Goal: Task Accomplishment & Management: Complete application form

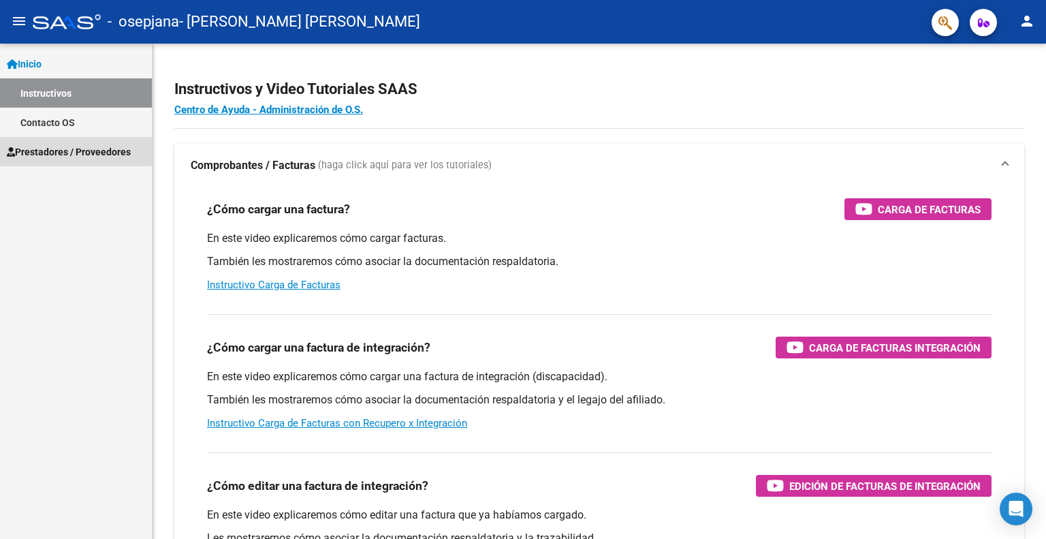
click at [65, 150] on span "Prestadores / Proveedores" at bounding box center [69, 151] width 124 height 15
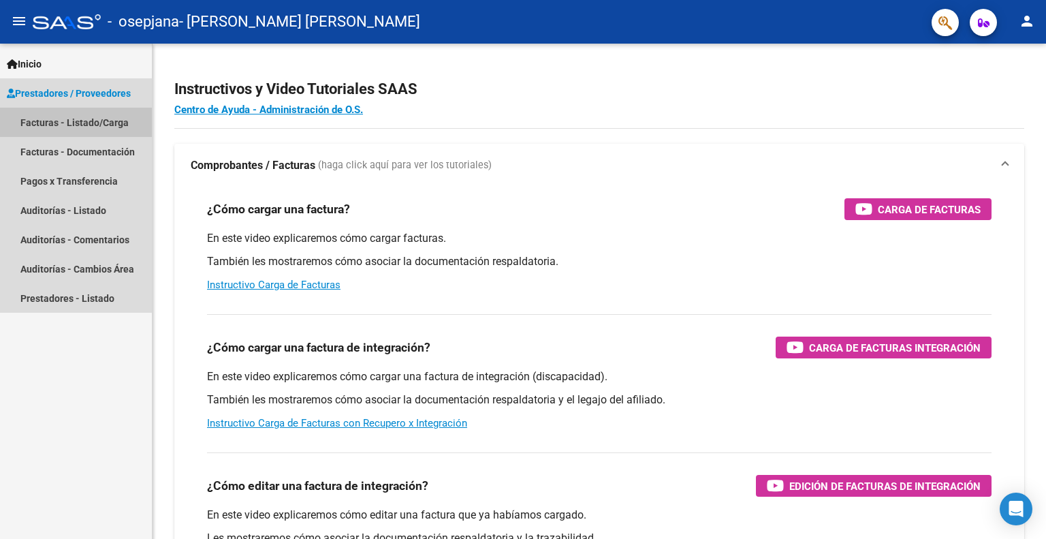
click at [64, 123] on link "Facturas - Listado/Carga" at bounding box center [76, 122] width 152 height 29
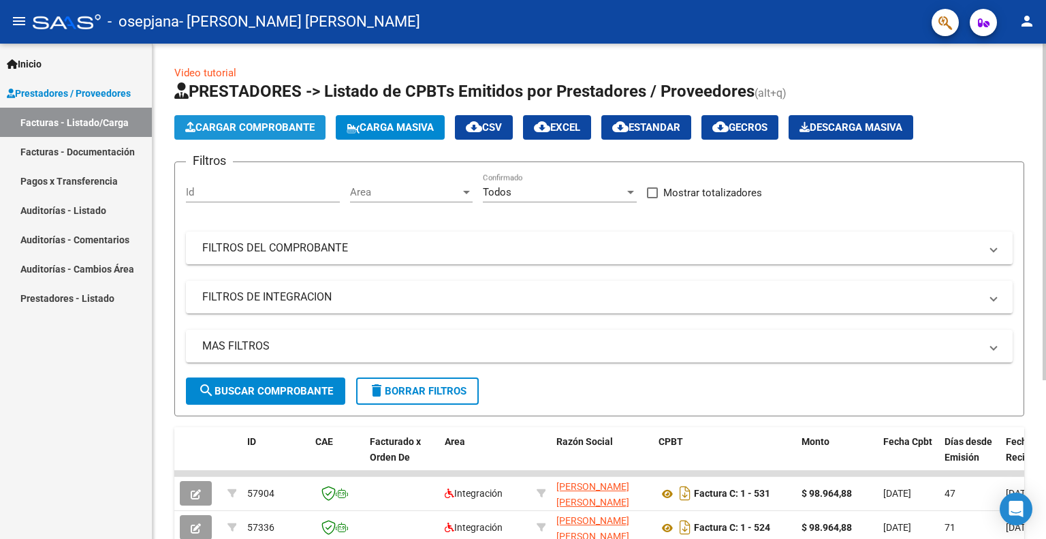
click at [267, 121] on span "Cargar Comprobante" at bounding box center [249, 127] width 129 height 12
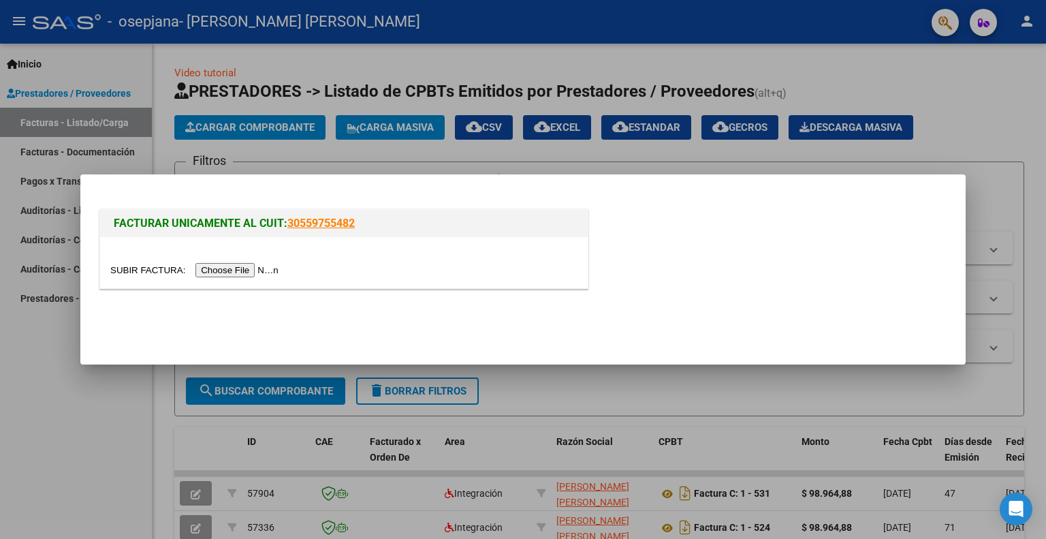
click at [240, 268] on input "file" at bounding box center [196, 270] width 172 height 14
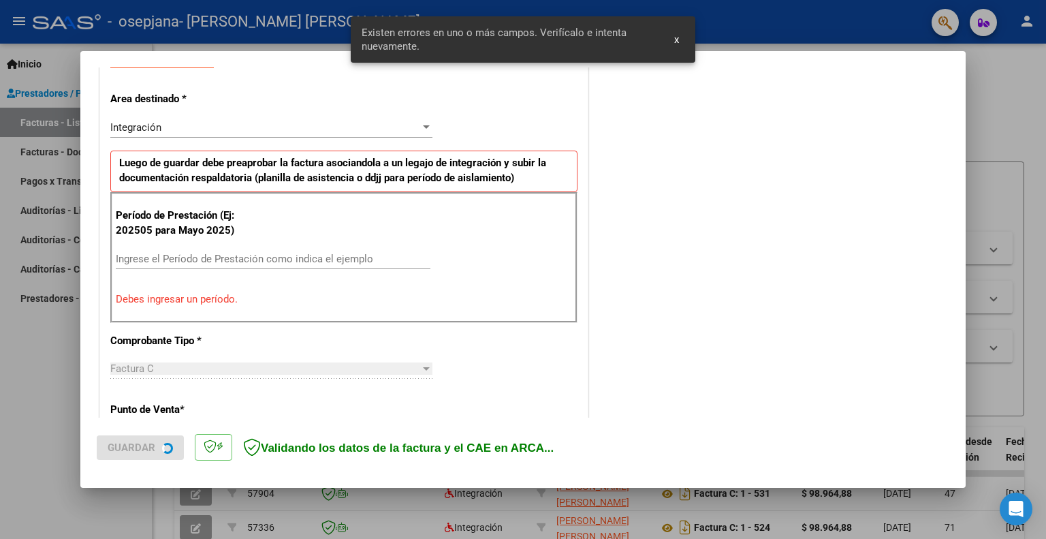
scroll to position [272, 0]
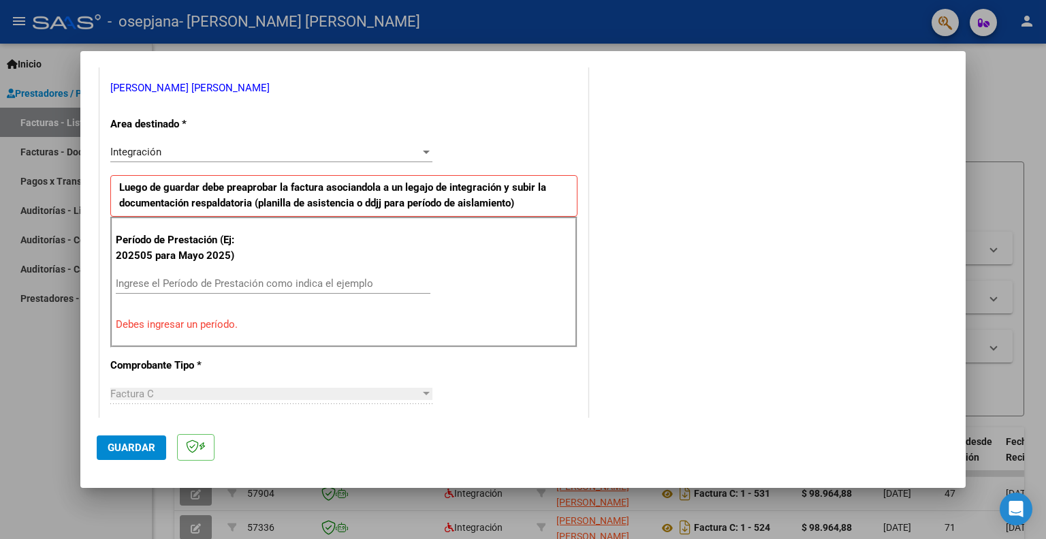
click at [155, 285] on input "Ingrese el Período de Prestación como indica el ejemplo" at bounding box center [273, 283] width 315 height 12
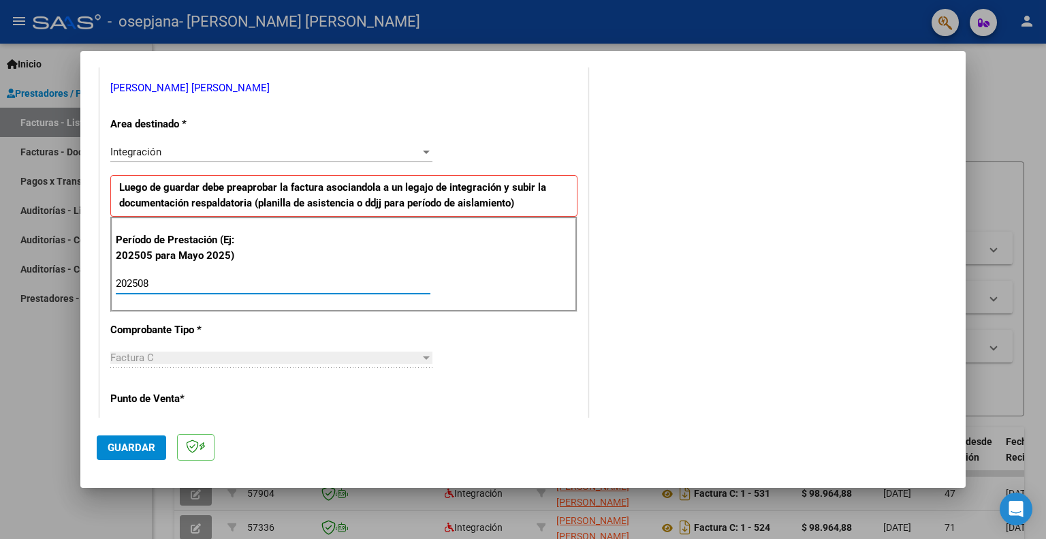
type input "202508"
click at [184, 360] on div "Factura C" at bounding box center [265, 357] width 310 height 12
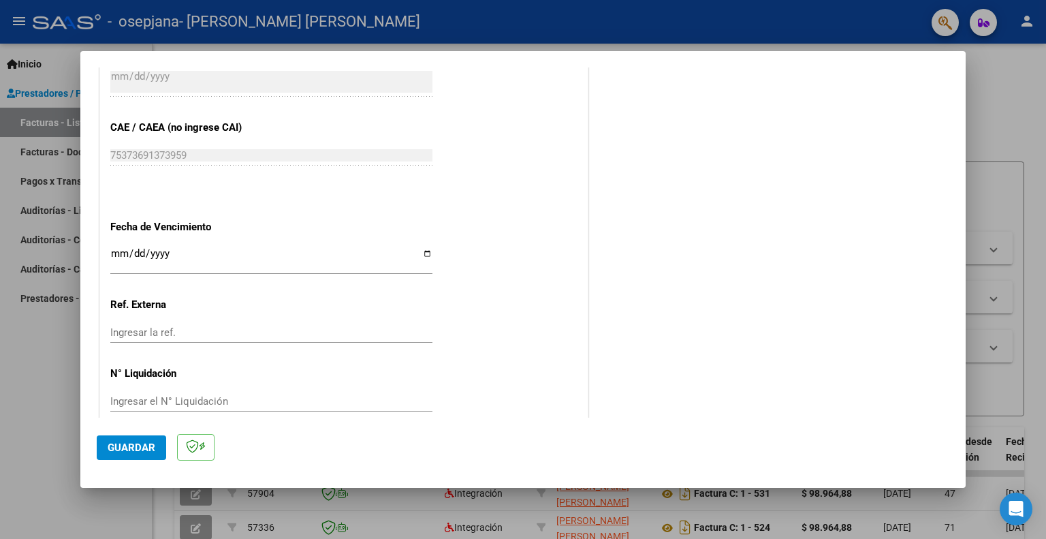
scroll to position [846, 0]
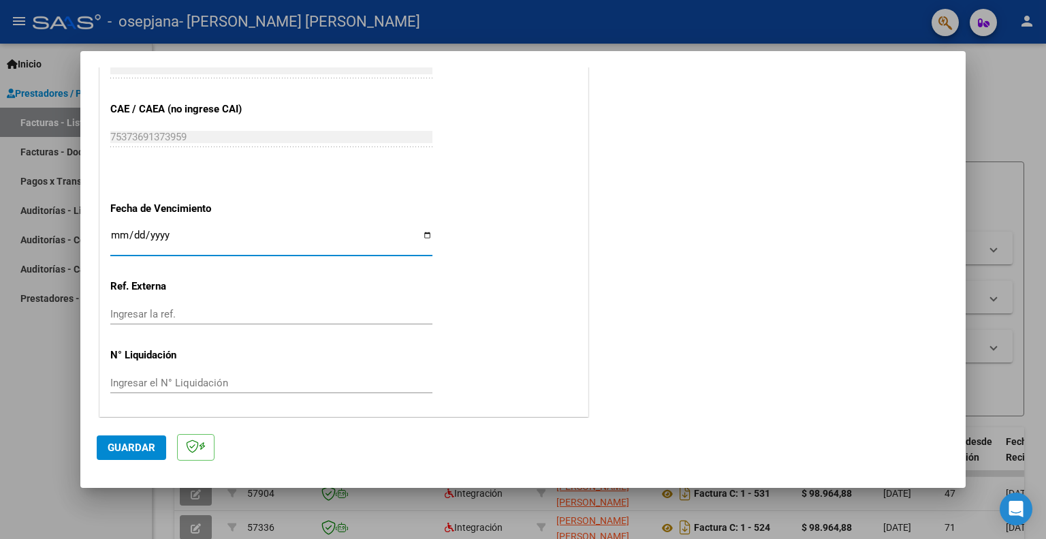
click at [422, 234] on input "Ingresar la fecha" at bounding box center [271, 240] width 322 height 22
type input "[DATE]"
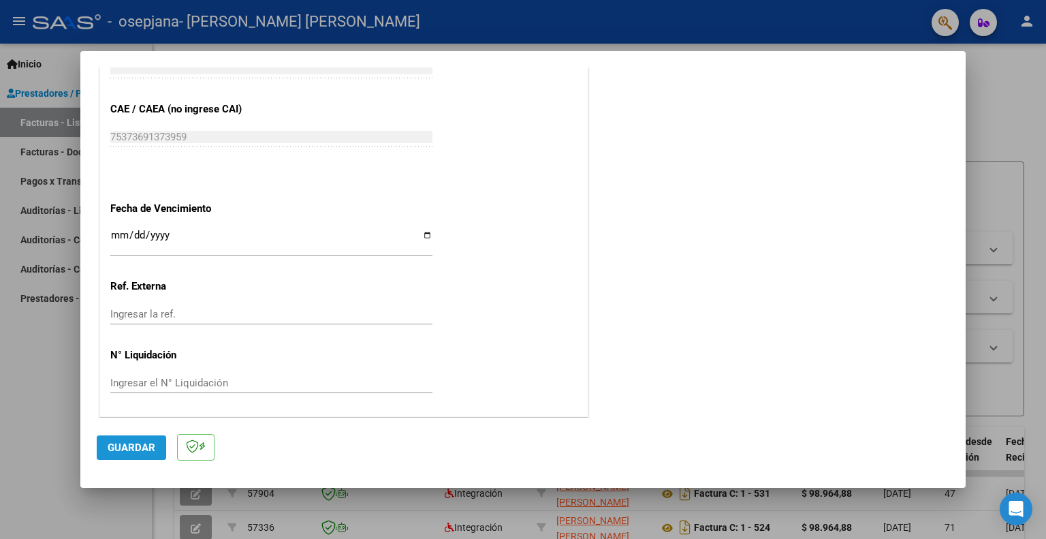
click at [138, 441] on span "Guardar" at bounding box center [132, 447] width 48 height 12
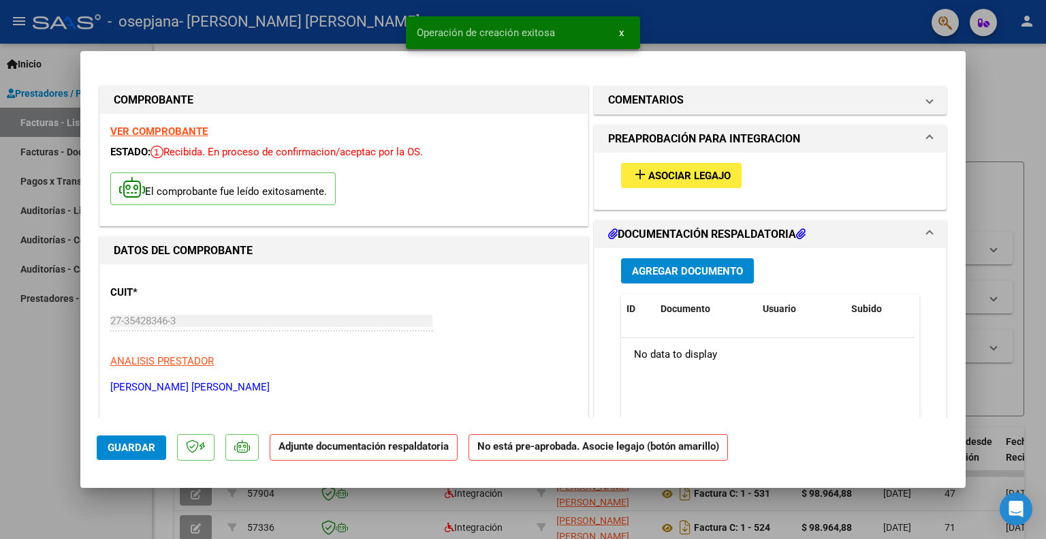
click at [673, 167] on button "add Asociar Legajo" at bounding box center [681, 175] width 121 height 25
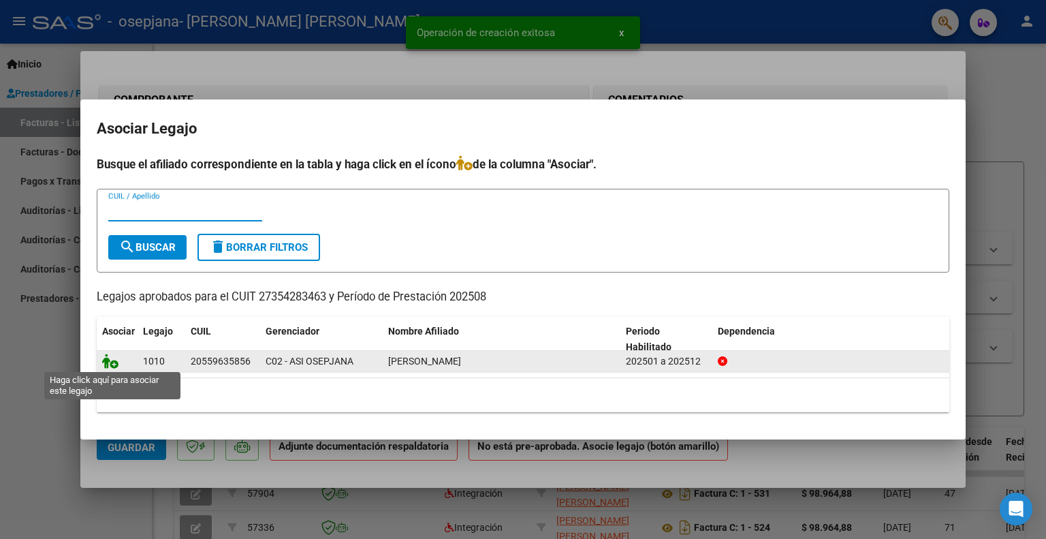
click at [112, 364] on icon at bounding box center [110, 360] width 16 height 15
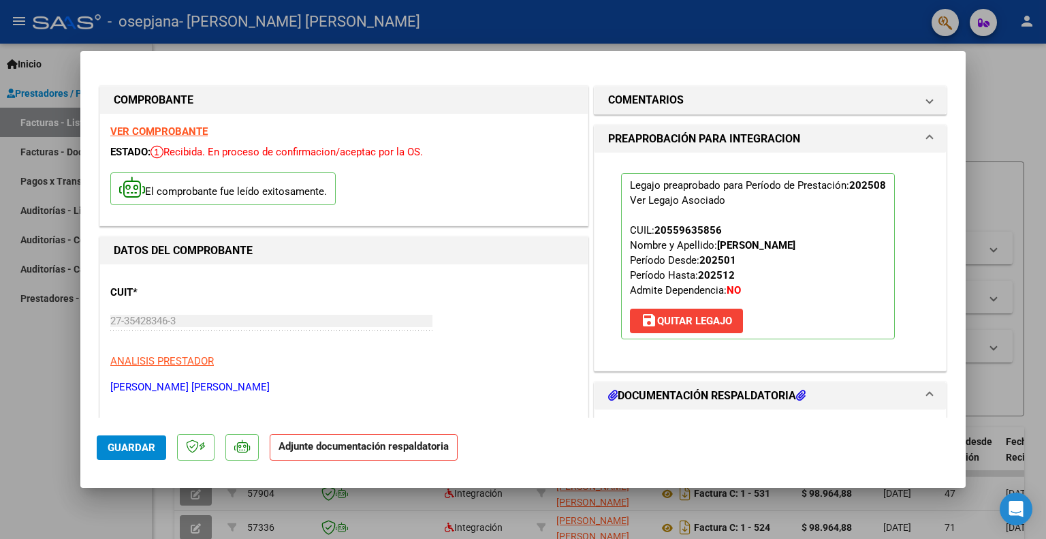
click at [656, 394] on h1 "DOCUMENTACIÓN RESPALDATORIA" at bounding box center [706, 395] width 197 height 16
click at [739, 398] on h1 "DOCUMENTACIÓN RESPALDATORIA" at bounding box center [706, 395] width 197 height 16
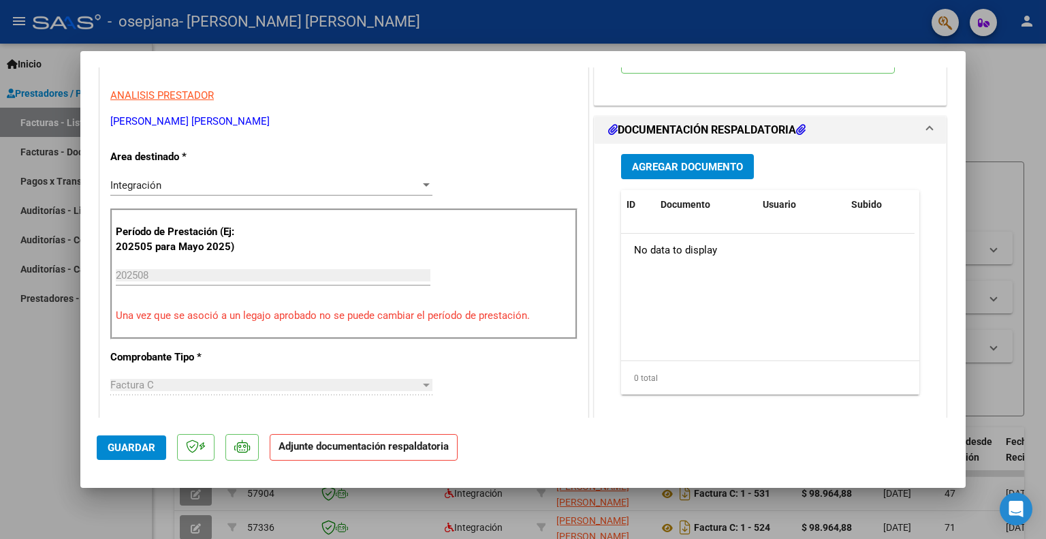
scroll to position [268, 0]
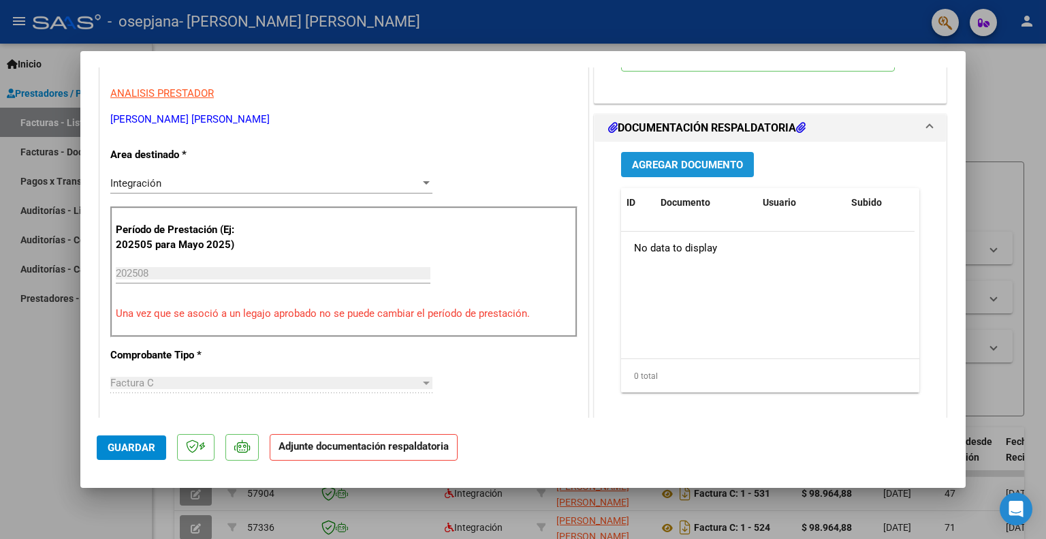
click at [719, 163] on span "Agregar Documento" at bounding box center [687, 165] width 111 height 12
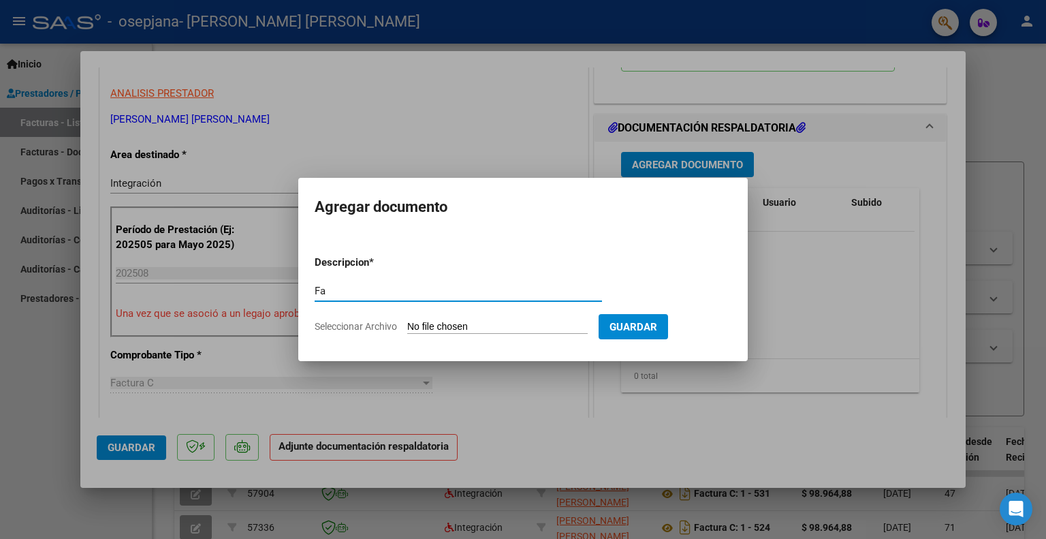
type input "F"
type input "Planilla"
click at [375, 323] on span "Seleccionar Archivo" at bounding box center [356, 326] width 82 height 11
click at [407, 323] on input "Seleccionar Archivo" at bounding box center [497, 327] width 180 height 13
type input "C:\fakepath\[PERSON_NAME] ago.pdf"
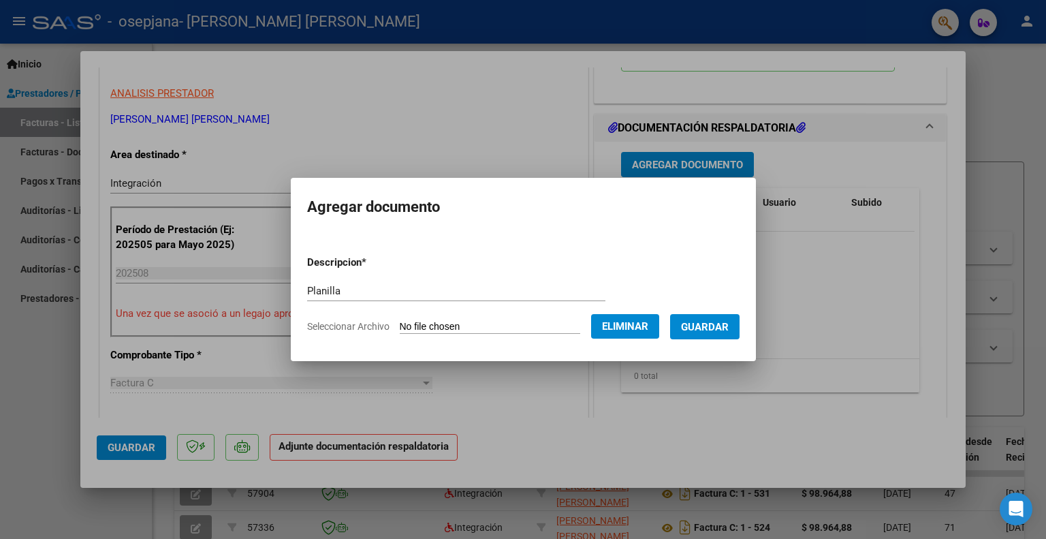
click at [720, 330] on span "Guardar" at bounding box center [705, 327] width 48 height 12
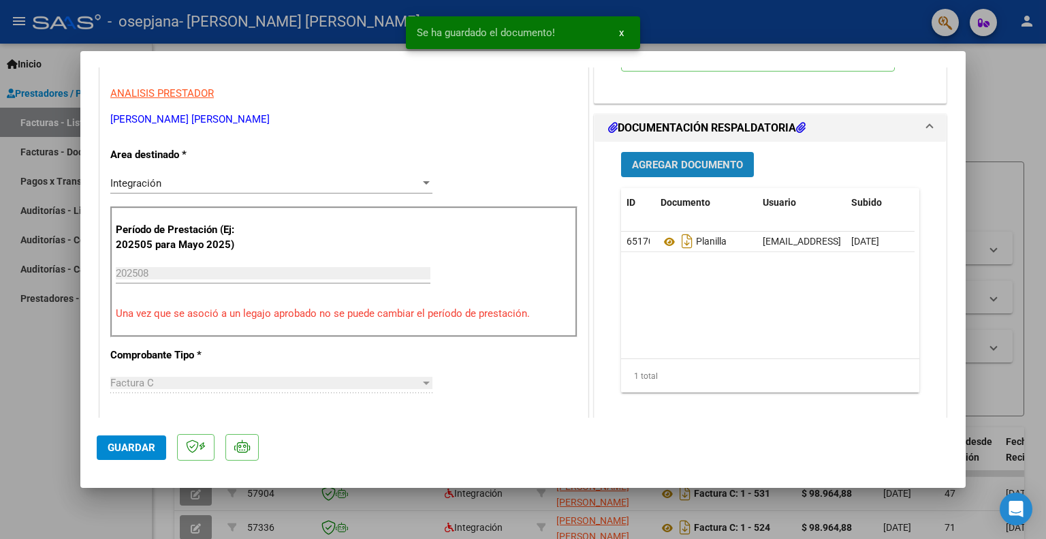
click at [672, 160] on span "Agregar Documento" at bounding box center [687, 165] width 111 height 12
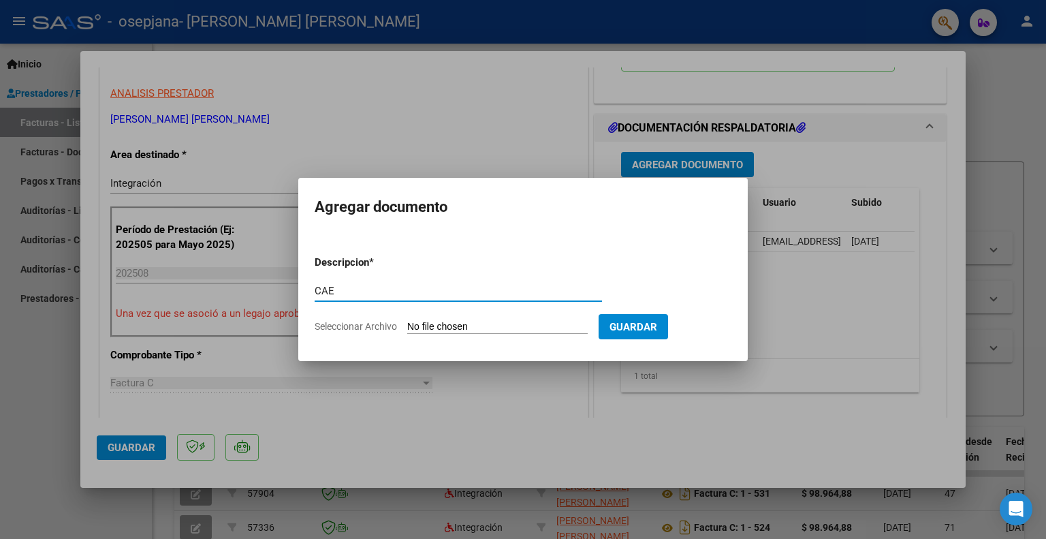
type input "CAE"
click at [373, 327] on span "Seleccionar Archivo" at bounding box center [356, 326] width 82 height 11
click at [407, 327] on input "Seleccionar Archivo" at bounding box center [497, 327] width 180 height 13
type input "C:\fakepath\CAE factura 538.png"
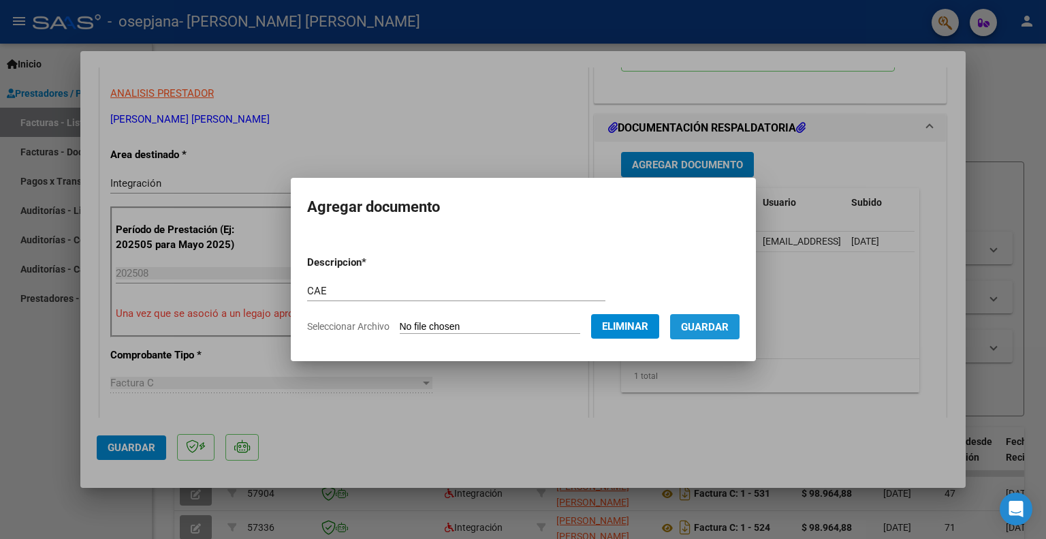
click at [728, 330] on span "Guardar" at bounding box center [705, 327] width 48 height 12
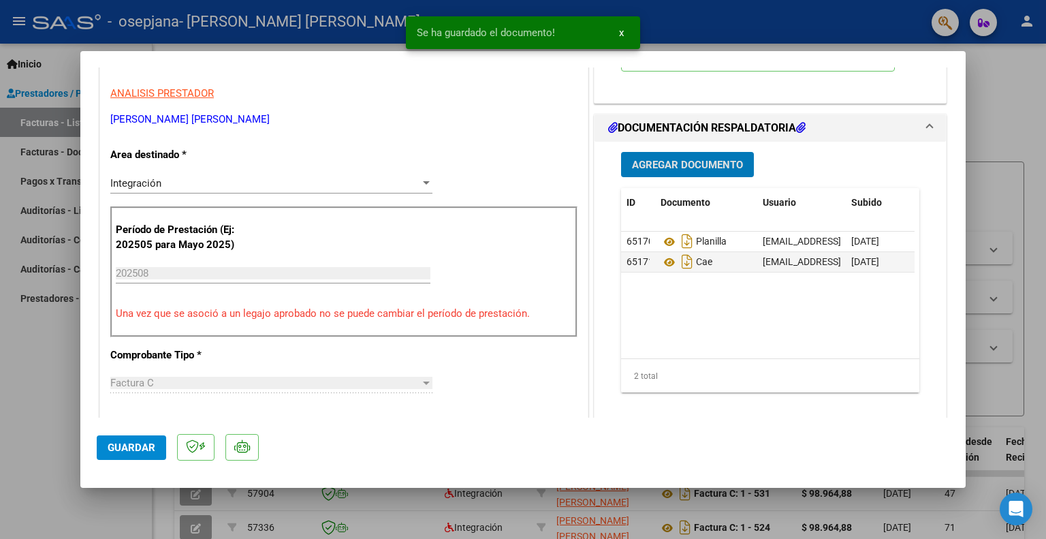
click at [130, 443] on span "Guardar" at bounding box center [132, 447] width 48 height 12
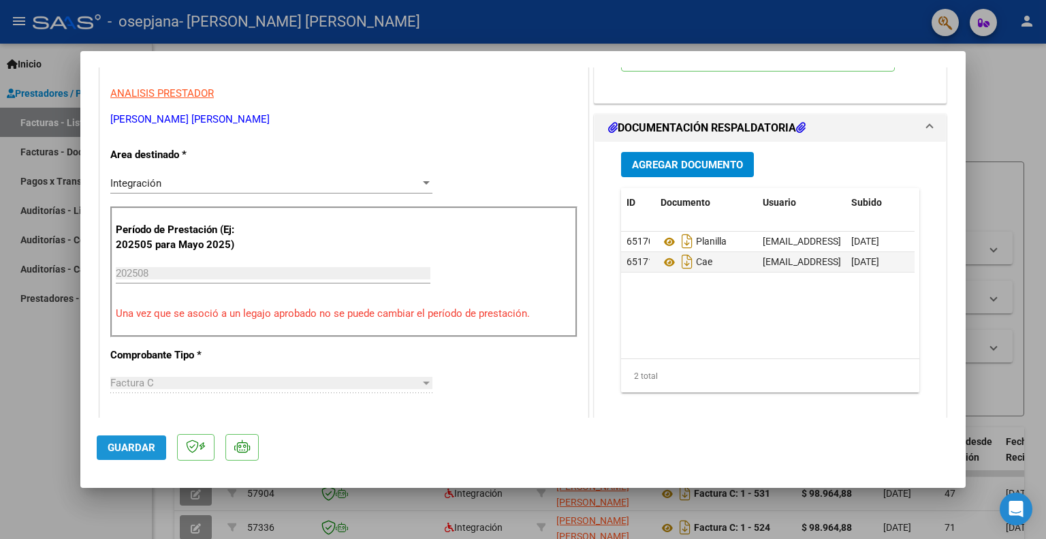
click at [128, 445] on span "Guardar" at bounding box center [132, 447] width 48 height 12
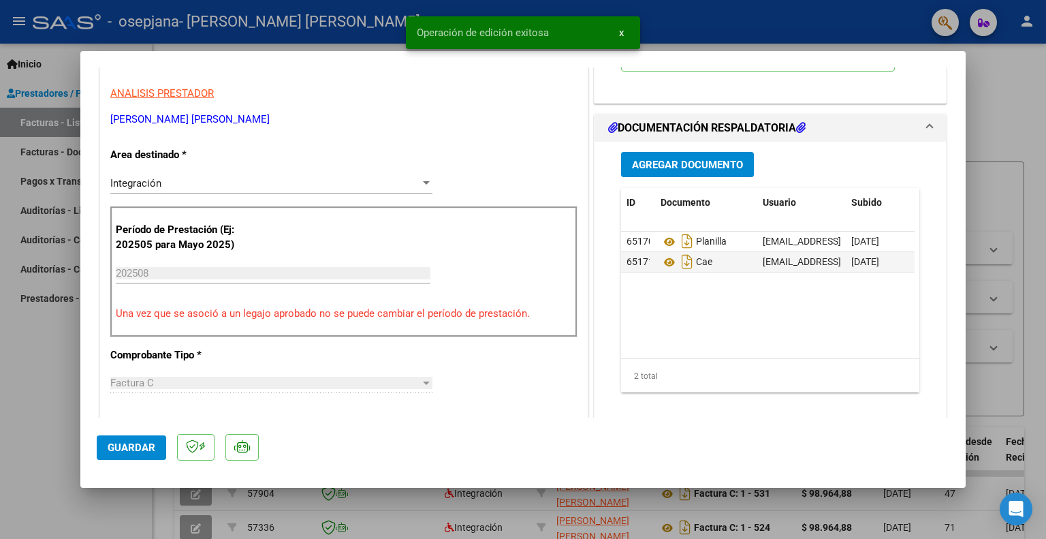
click at [33, 416] on div at bounding box center [523, 269] width 1046 height 539
type input "$ 0,00"
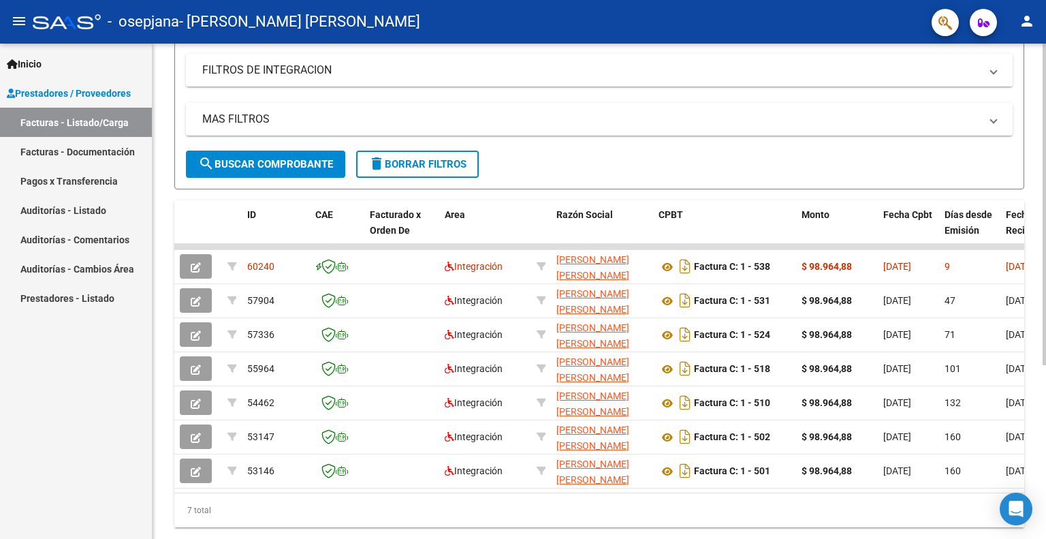
scroll to position [267, 0]
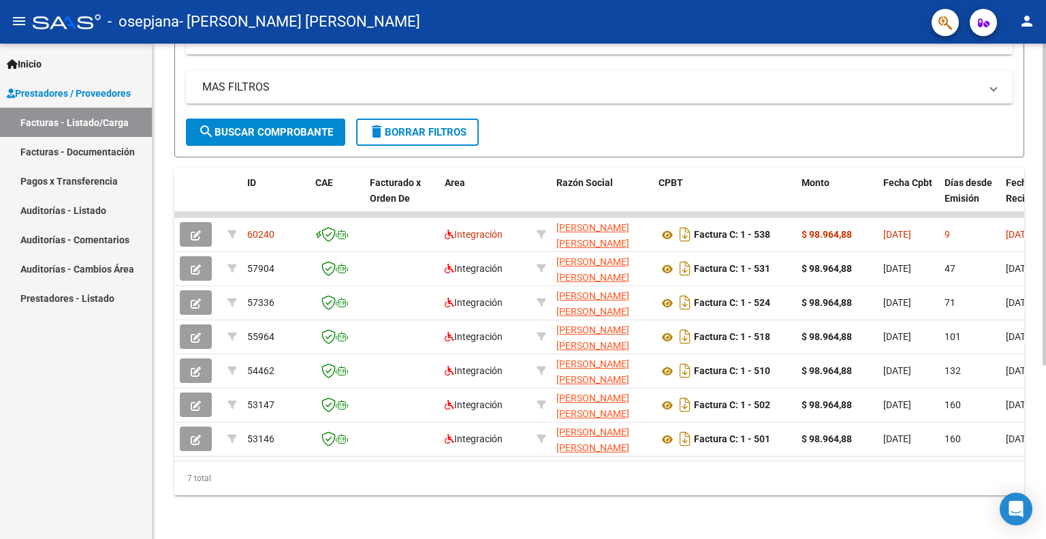
click at [1044, 403] on div at bounding box center [1043, 377] width 3 height 321
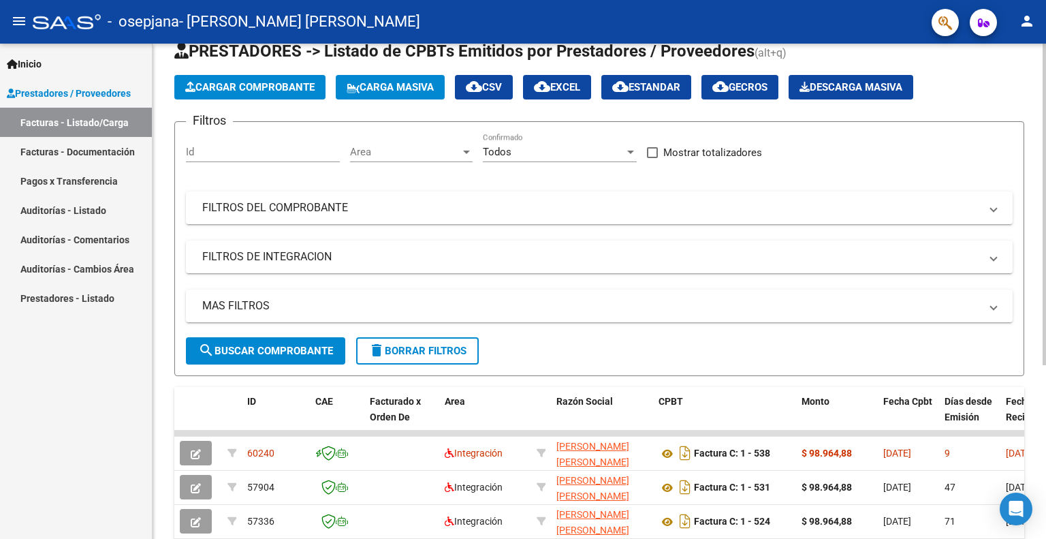
scroll to position [15, 0]
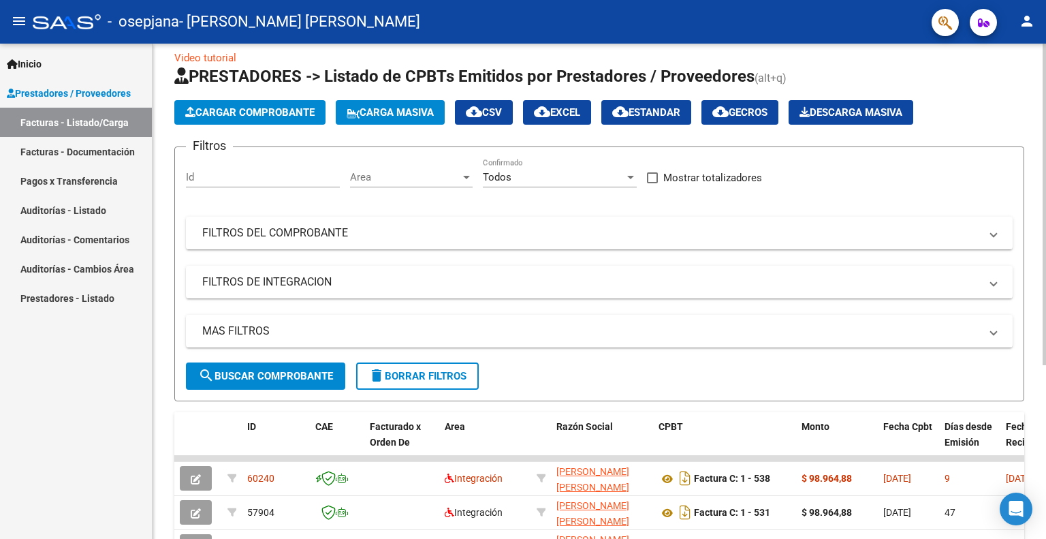
click at [1045, 71] on div at bounding box center [1043, 214] width 3 height 321
click at [1025, 23] on mat-icon "person" at bounding box center [1026, 21] width 16 height 16
